Goal: Task Accomplishment & Management: Use online tool/utility

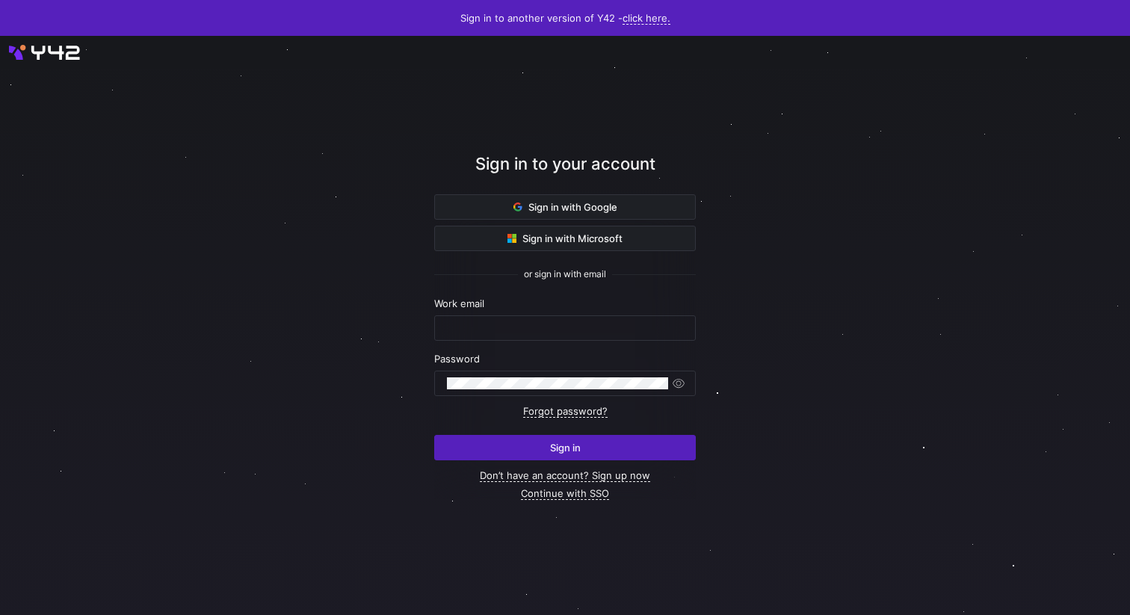
type input "[PERSON_NAME][EMAIL_ADDRESS][DOMAIN_NAME]"
click at [857, 478] on div at bounding box center [565, 326] width 1017 height 522
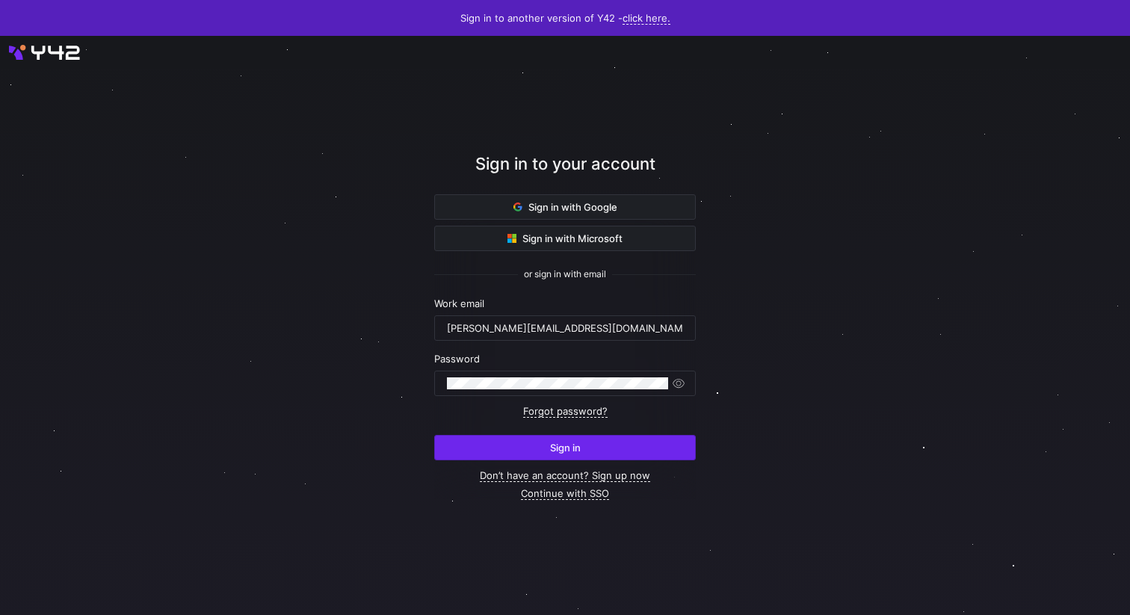
click at [647, 444] on span "submit" at bounding box center [565, 448] width 260 height 24
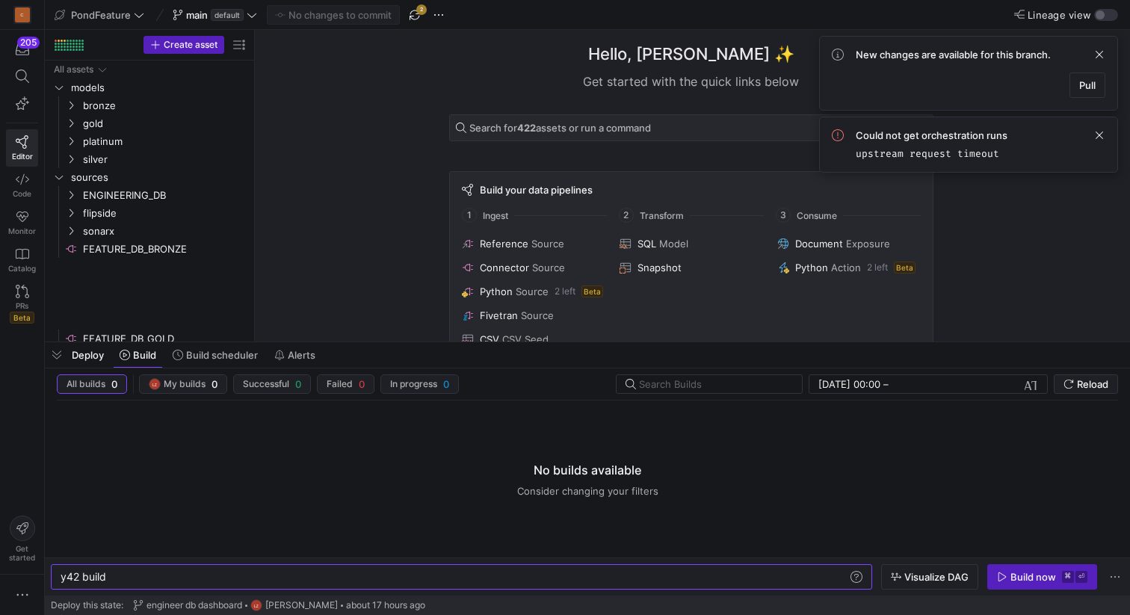
scroll to position [0, 45]
click at [413, 14] on span "button" at bounding box center [415, 15] width 18 height 18
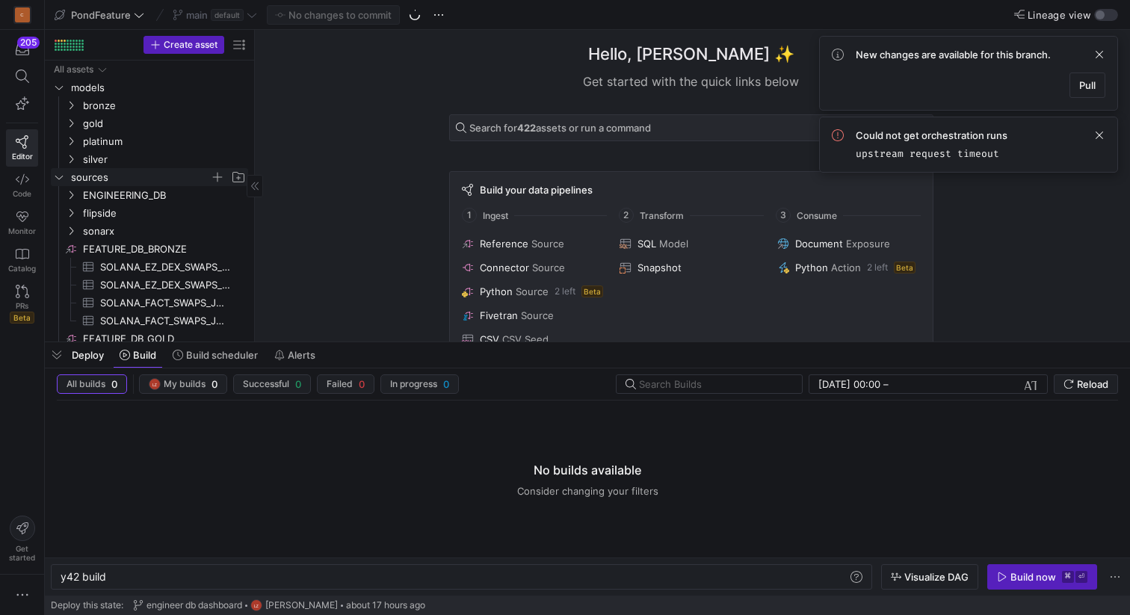
click at [63, 180] on icon "Press SPACE to select this row." at bounding box center [59, 177] width 10 height 9
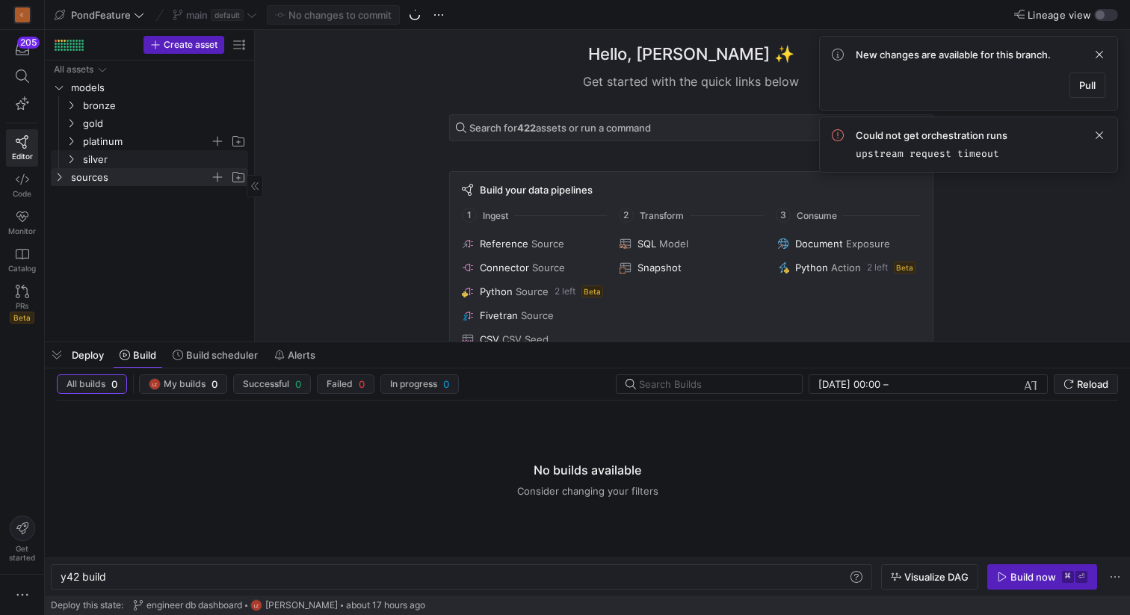
click at [72, 146] on y42-icon "Press SPACE to select this row." at bounding box center [71, 141] width 12 height 12
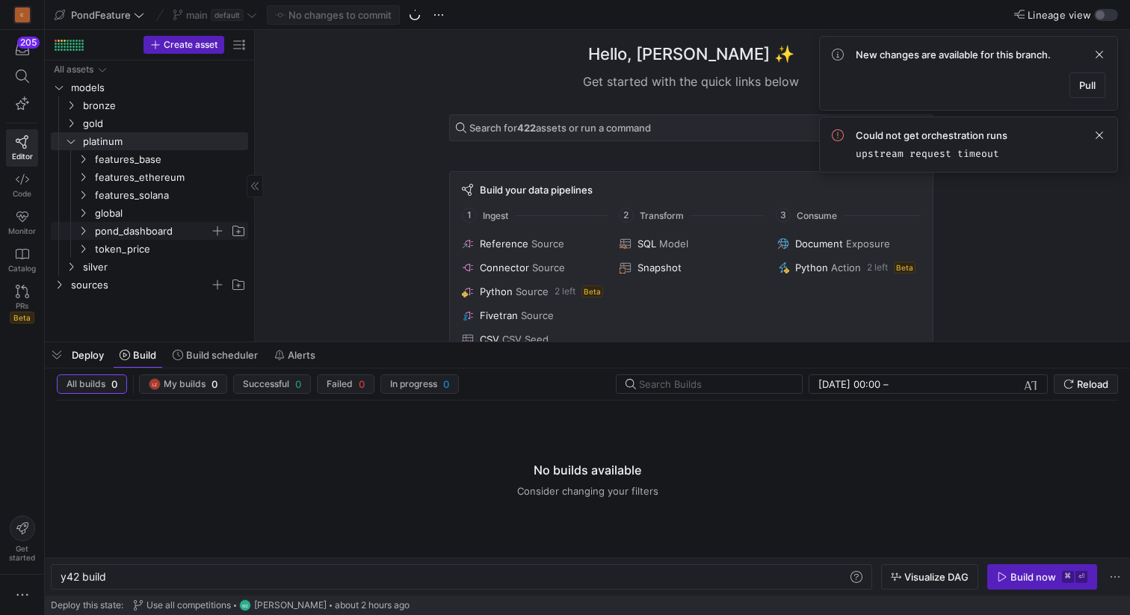
click at [86, 228] on icon "Press SPACE to select this row." at bounding box center [83, 230] width 10 height 9
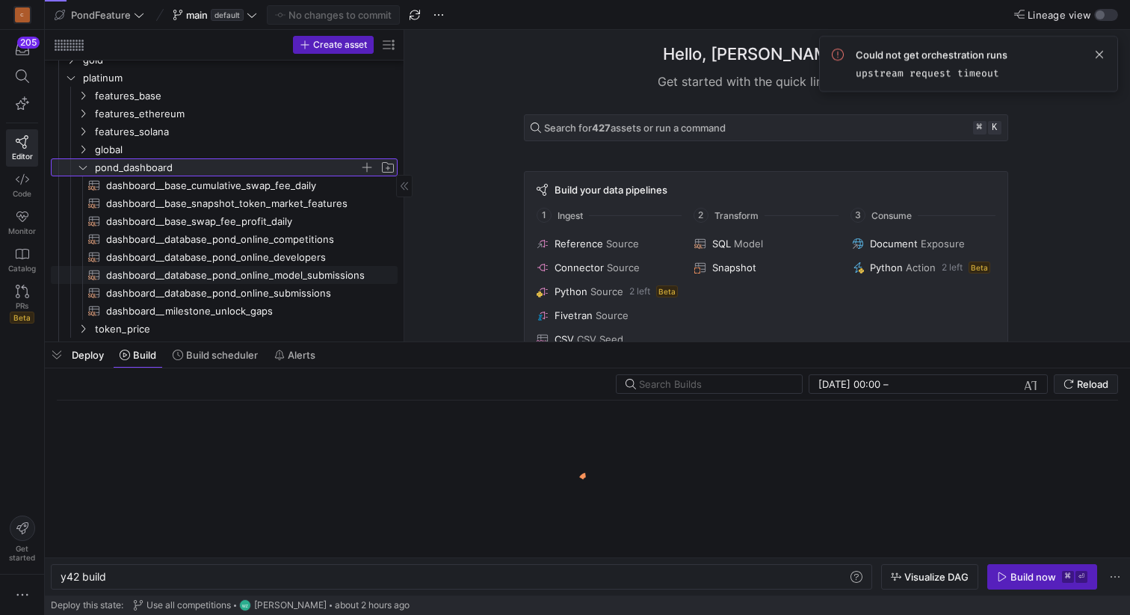
scroll to position [61, 0]
click at [280, 259] on span "dashboard__database_pond_online_developers​​​​​​​​​​" at bounding box center [243, 259] width 274 height 17
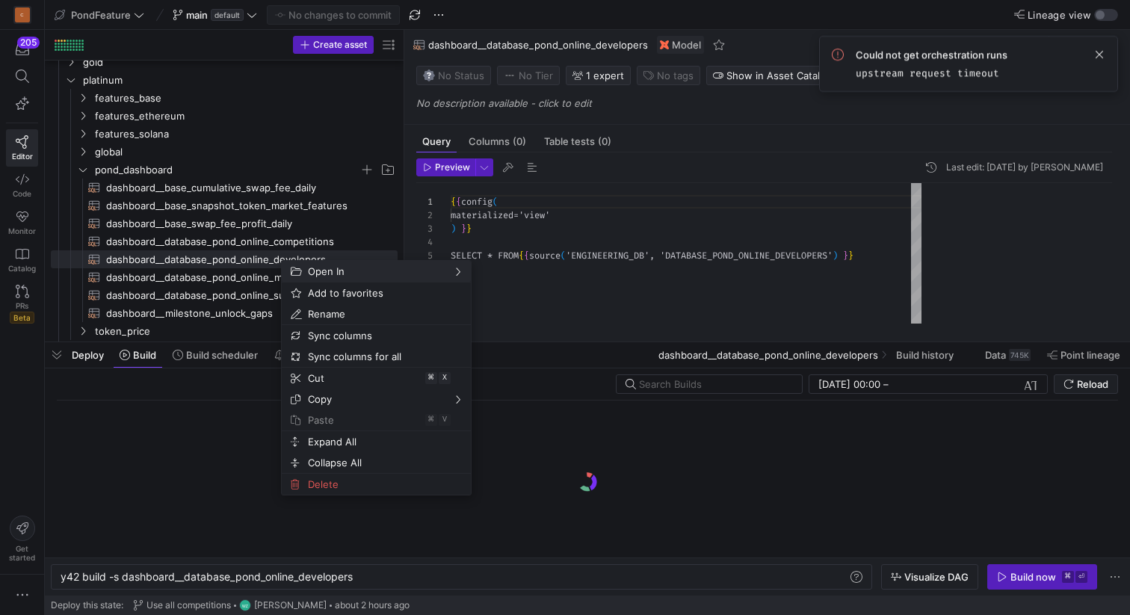
scroll to position [67, 0]
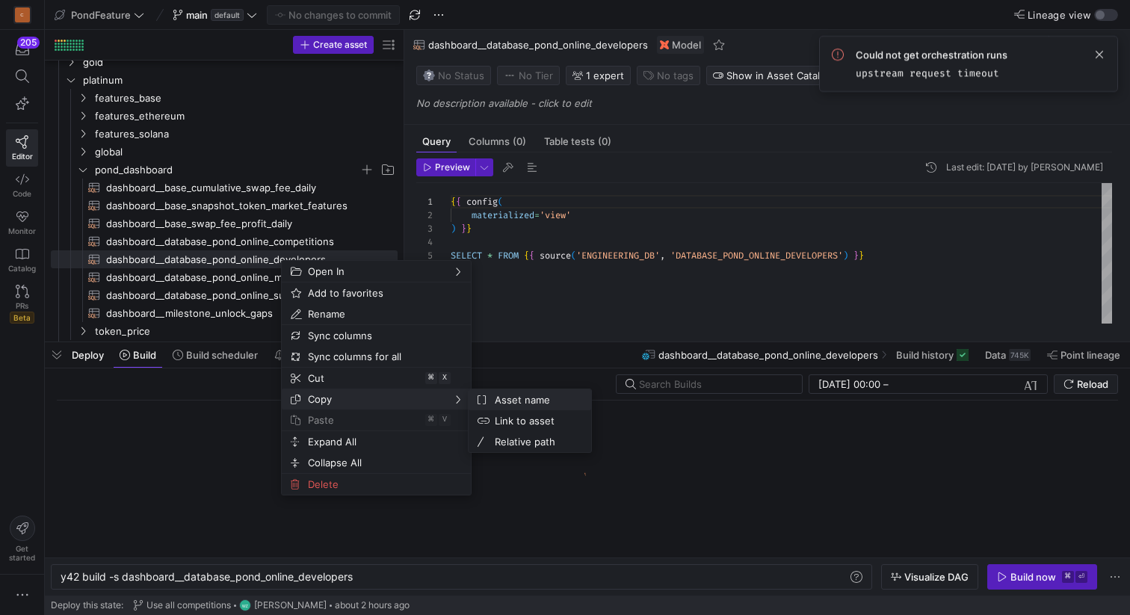
click at [515, 401] on span "Asset name" at bounding box center [534, 399] width 90 height 21
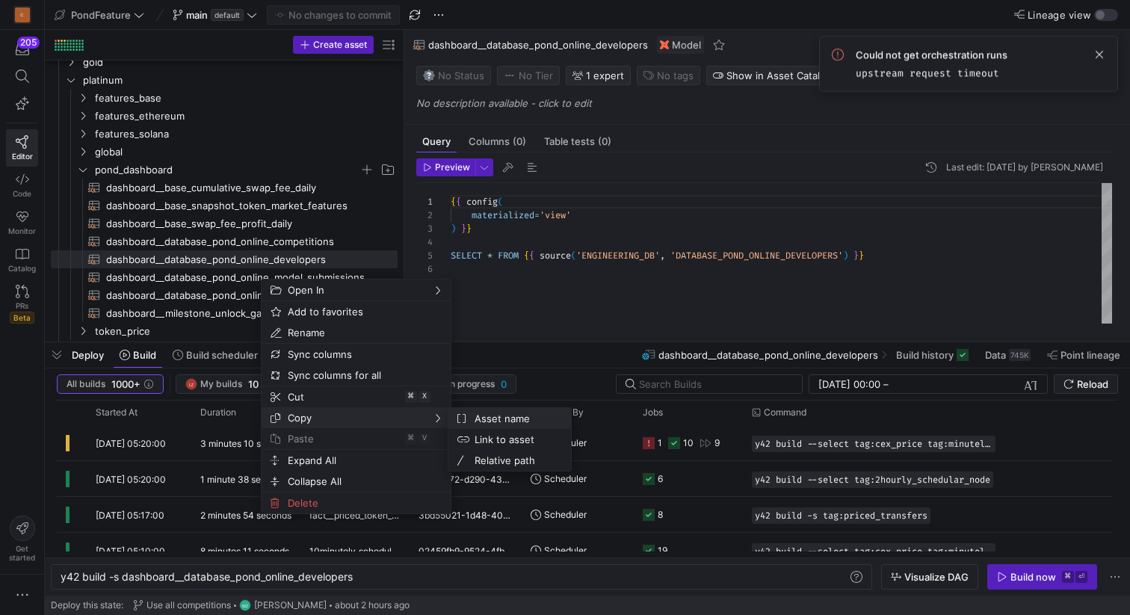
click at [505, 418] on span "Asset name" at bounding box center [514, 418] width 90 height 21
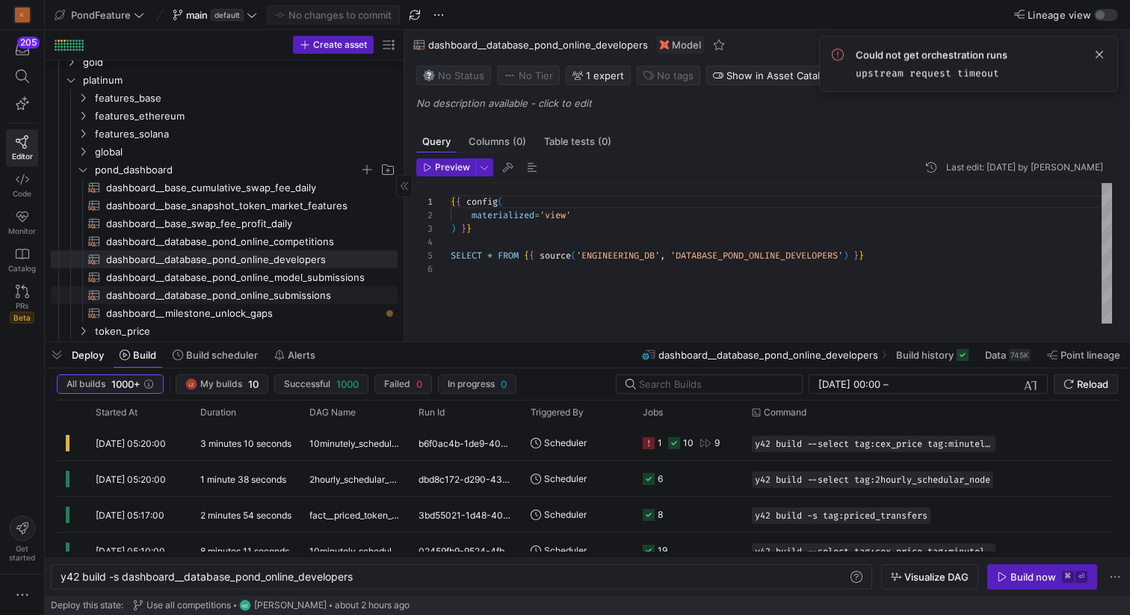
click at [249, 292] on span "dashboard__database_pond_online_submissions​​​​​​​​​​" at bounding box center [243, 295] width 274 height 17
type textarea "y42 build -s dashboard__database_pond_online_submissions"
type textarea "{{ config( materialized='view' ) }} SELECT * FROM {{ source('ENGINEERING_DB', '…"
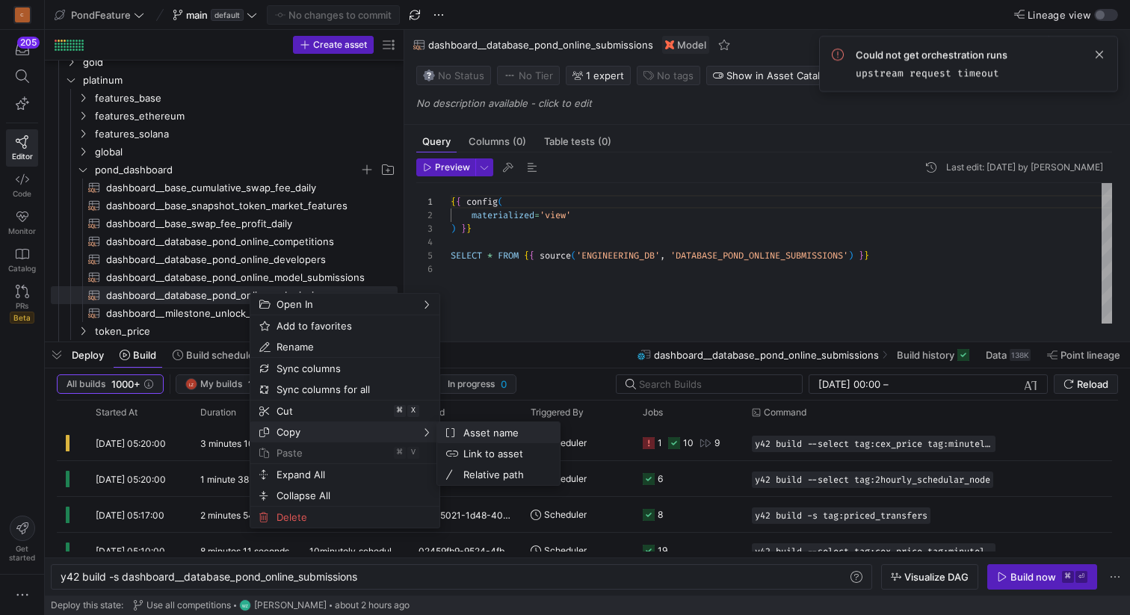
click at [477, 428] on span "Asset name" at bounding box center [502, 432] width 90 height 21
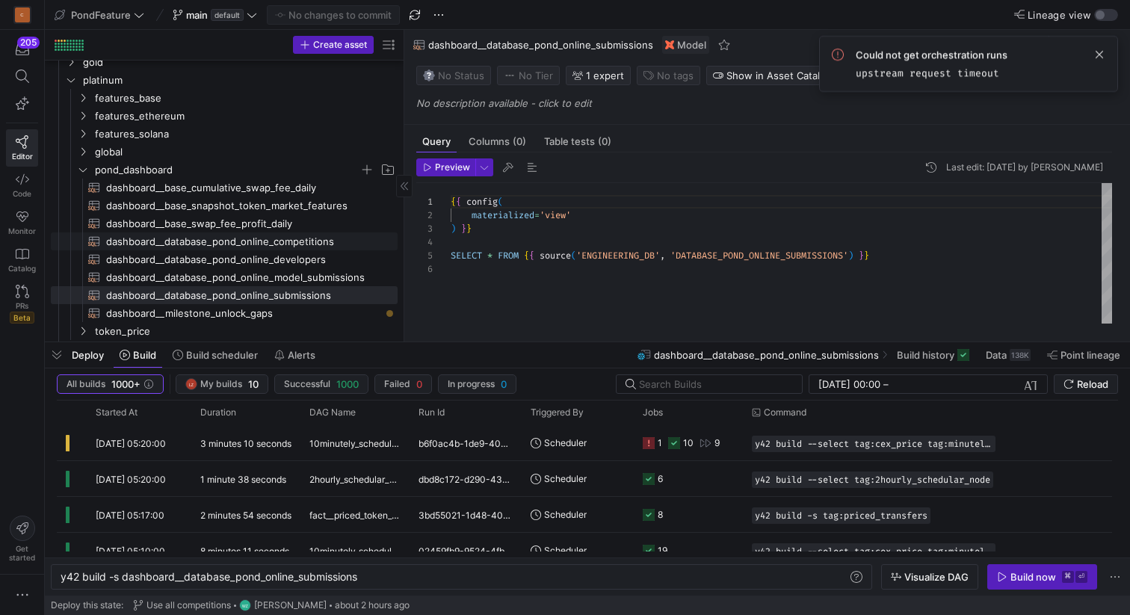
click at [265, 242] on span "dashboard__database_pond_online_competitions​​​​​​​​​​" at bounding box center [243, 241] width 274 height 17
type textarea "y42 build -s dashboard__database_pond_online_competitions"
type textarea "{{ config( materialized='view' ) }} SELECT * FROM {{ source('ENGINEERING_DB', '…"
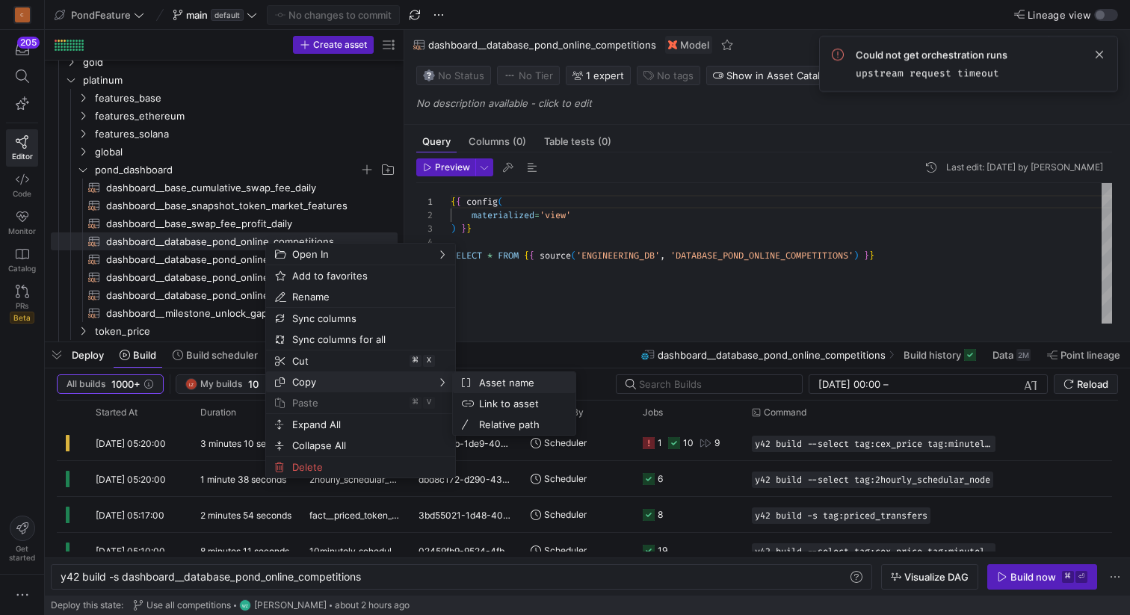
click at [502, 381] on span "Asset name" at bounding box center [518, 382] width 90 height 21
